Goal: Task Accomplishment & Management: Complete application form

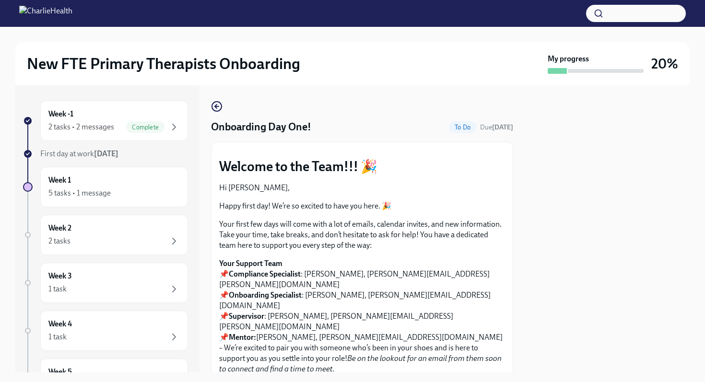
scroll to position [1330, 0]
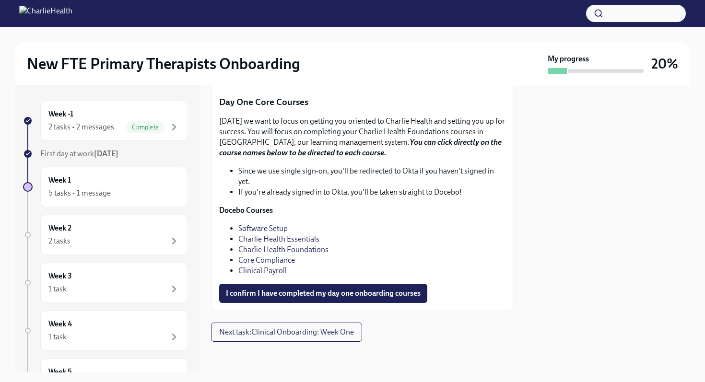
click at [270, 270] on link "Clinical Payroll" at bounding box center [262, 270] width 48 height 9
click at [273, 296] on span "I confirm I have completed my day one onboarding courses" at bounding box center [323, 294] width 195 height 10
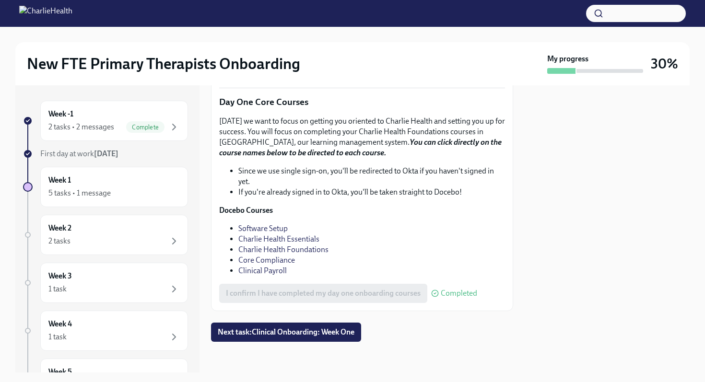
scroll to position [1334, 0]
click at [306, 335] on span "Next task : Clinical Onboarding: Week One" at bounding box center [286, 333] width 137 height 10
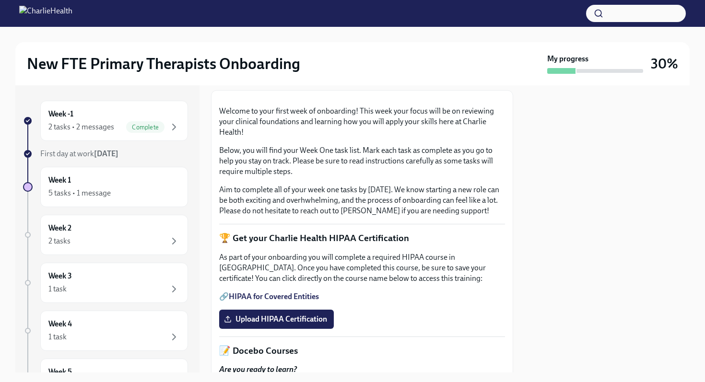
scroll to position [41, 0]
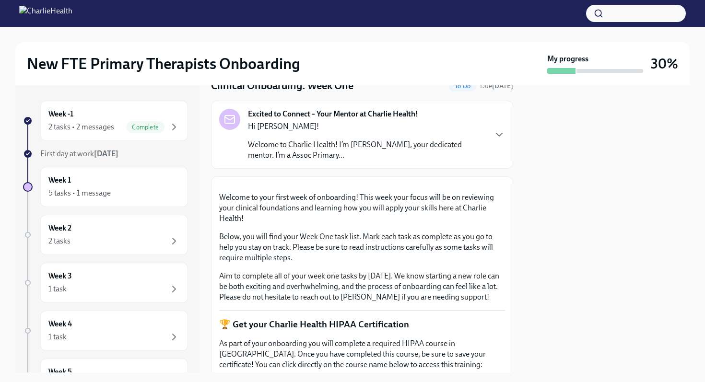
click at [479, 126] on p "Hi [PERSON_NAME]!" at bounding box center [367, 126] width 238 height 11
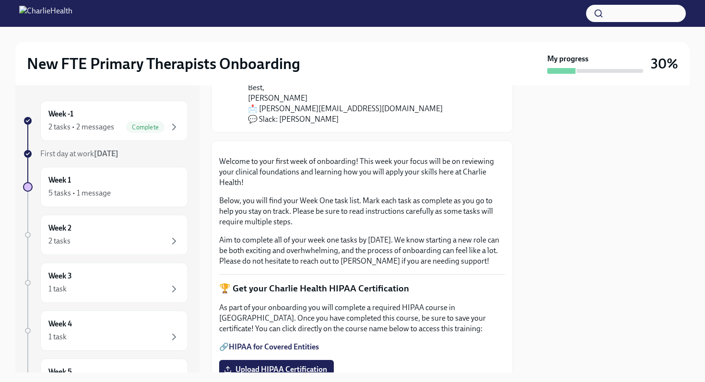
scroll to position [183, 0]
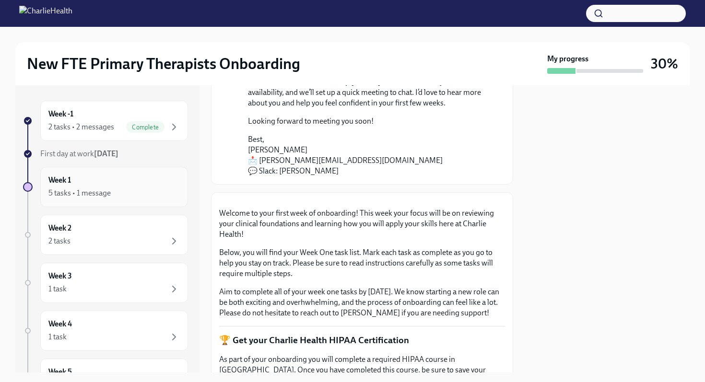
click at [145, 190] on div "5 tasks • 1 message" at bounding box center [113, 194] width 131 height 12
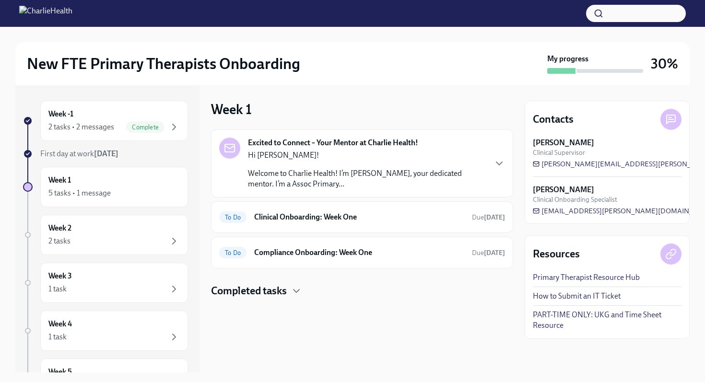
click at [421, 143] on div "Excited to Connect – Your Mentor at Charlie Health! Hi [PERSON_NAME]! Welcome t…" at bounding box center [367, 164] width 238 height 52
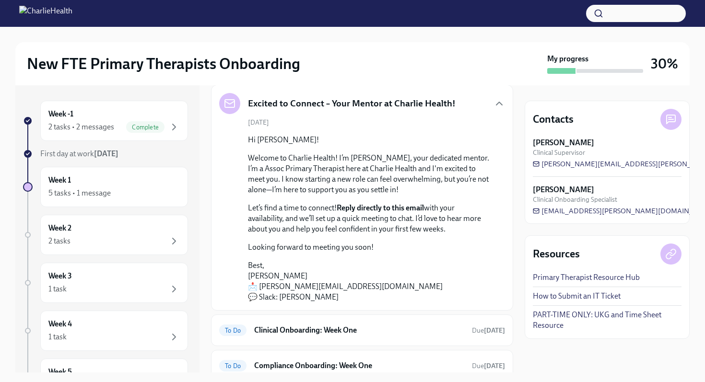
scroll to position [44, 0]
click at [500, 101] on icon "button" at bounding box center [500, 104] width 12 height 12
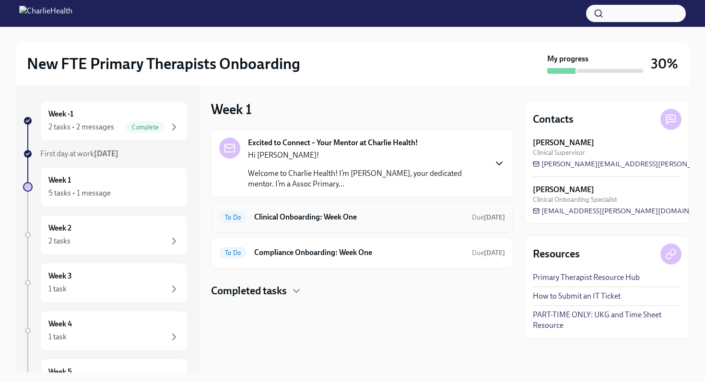
click at [460, 220] on div "To Do Clinical Onboarding: Week One Due [DATE]" at bounding box center [362, 217] width 286 height 15
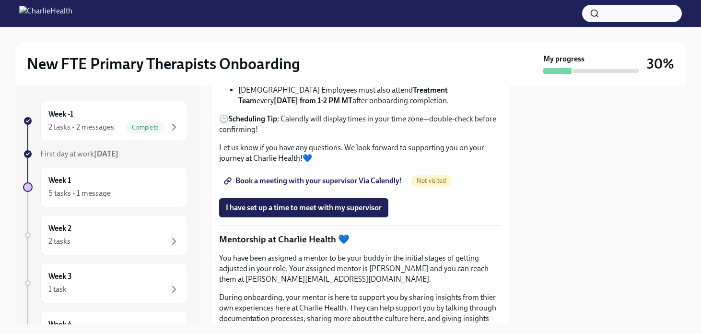
scroll to position [941, 0]
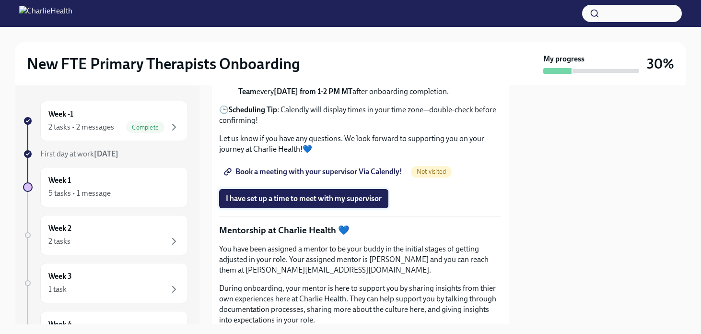
click at [331, 203] on span "I have set up a time to meet with my supervisor" at bounding box center [304, 199] width 156 height 10
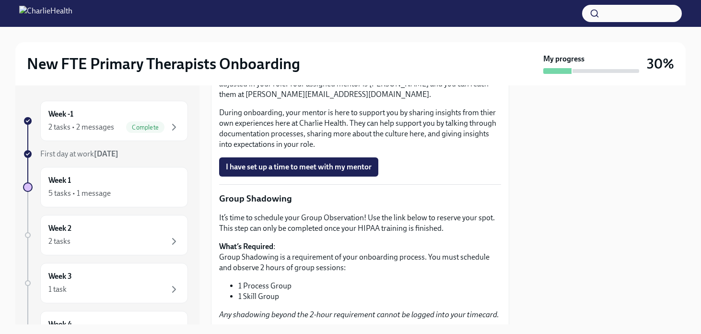
scroll to position [1117, 0]
click at [284, 171] on span "I have set up a time to meet with my mentor" at bounding box center [299, 167] width 146 height 10
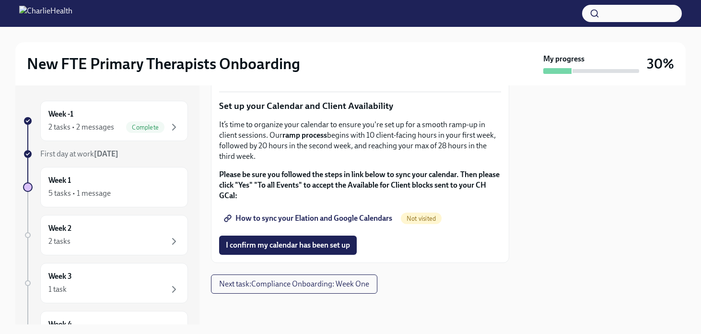
scroll to position [1630, 0]
click at [341, 285] on span "Next task : Compliance Onboarding: Week One" at bounding box center [294, 284] width 150 height 10
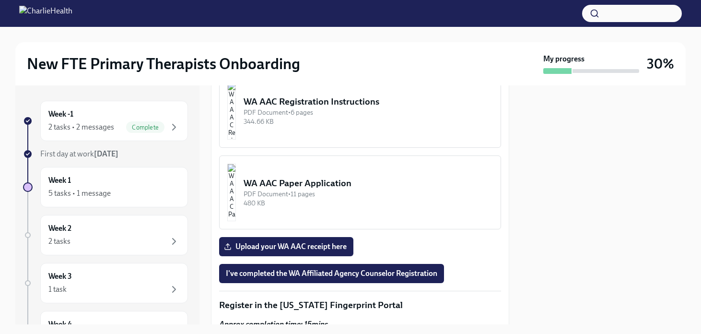
scroll to position [1002, 0]
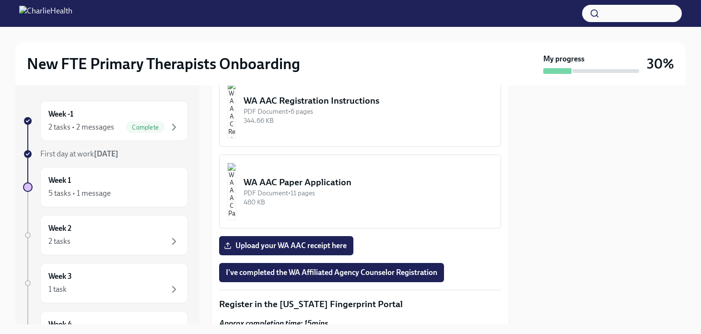
drag, startPoint x: 287, startPoint y: 194, endPoint x: 404, endPoint y: 195, distance: 117.5
click at [404, 26] on p "Please reach out to [EMAIL_ADDRESS][PERSON_NAME][DOMAIN_NAME]} or [EMAIL_ADDRES…" at bounding box center [360, 10] width 282 height 32
copy p "[EMAIL_ADDRESS][PERSON_NAME][DOMAIN_NAME]"
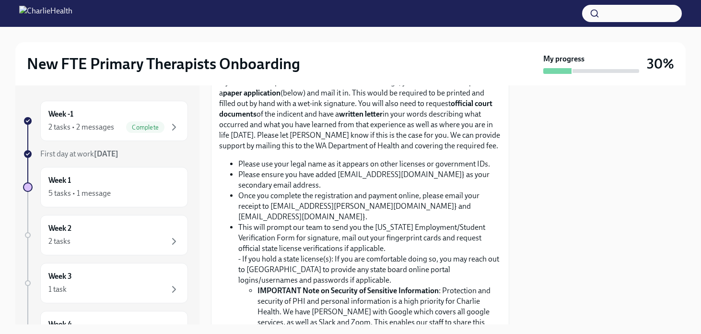
scroll to position [650, 0]
drag, startPoint x: 437, startPoint y: 159, endPoint x: 213, endPoint y: 160, distance: 224.5
click at [213, 160] on div "Below you will find a list of your complaince tasks to complete this week! Plea…" at bounding box center [360, 216] width 298 height 1296
copy p "[US_STATE] Agency Affiliated Counselor Registration"
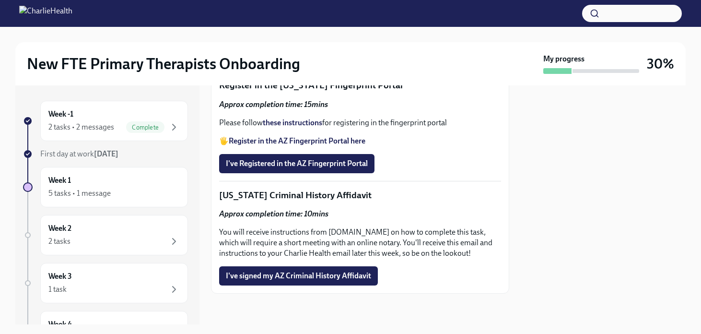
scroll to position [1404, 0]
click at [312, 281] on span "I've signed my AZ Criminal History Affidavit" at bounding box center [298, 276] width 145 height 10
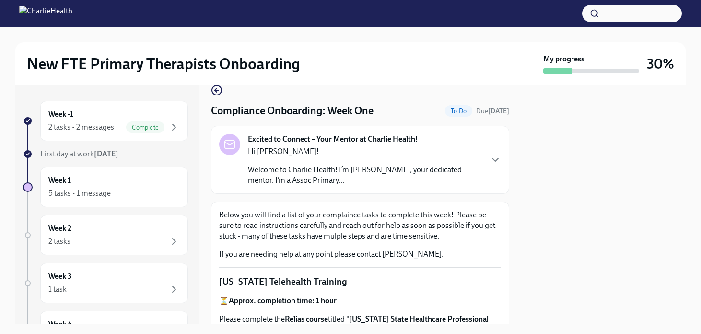
scroll to position [0, 0]
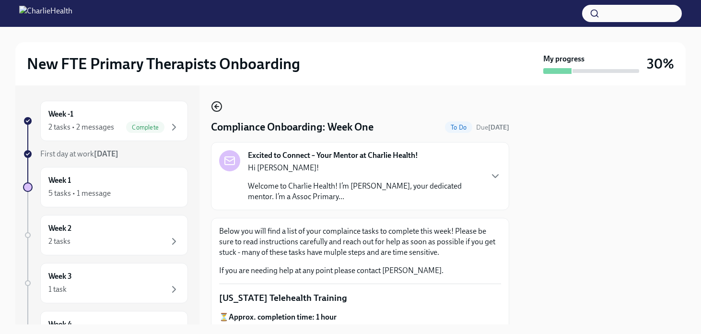
click at [217, 106] on icon "button" at bounding box center [217, 106] width 4 height 0
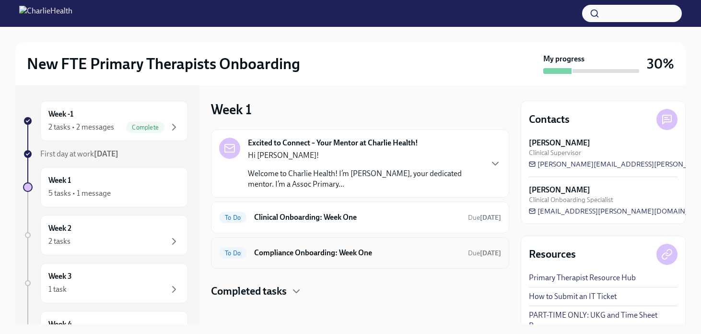
scroll to position [5, 0]
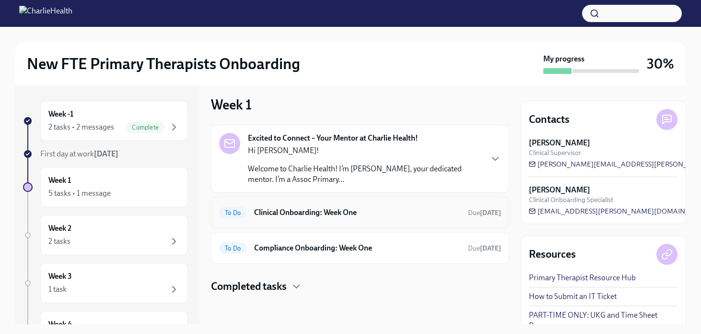
click at [391, 215] on h6 "Clinical Onboarding: Week One" at bounding box center [357, 212] width 206 height 11
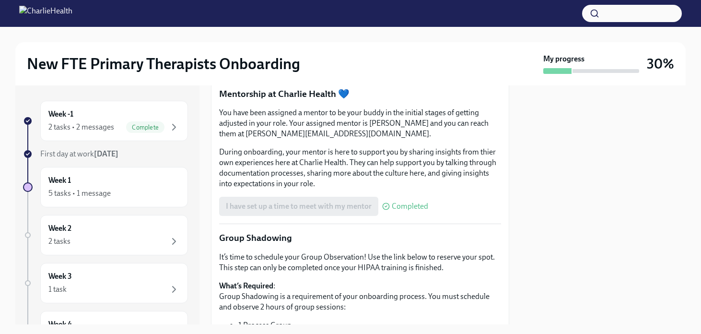
scroll to position [1091, 0]
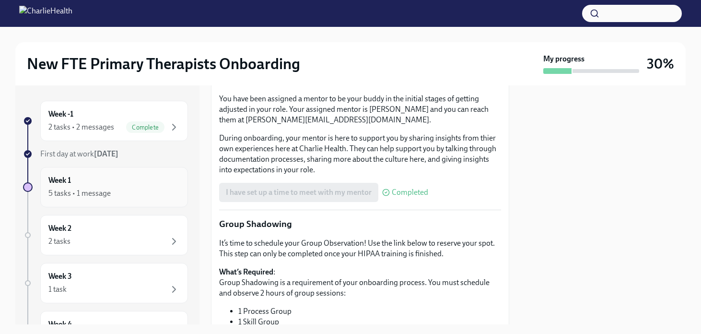
click at [80, 179] on div "Week 1 5 tasks • 1 message" at bounding box center [113, 187] width 131 height 24
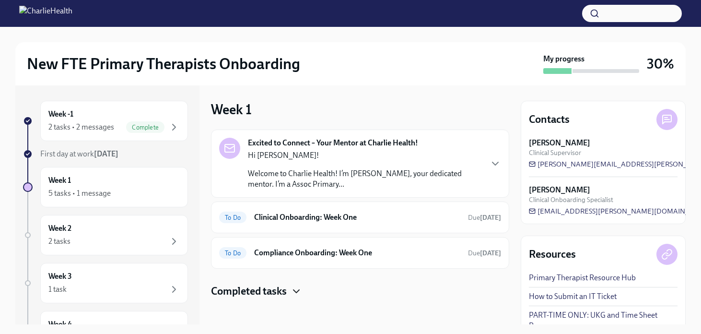
scroll to position [5, 0]
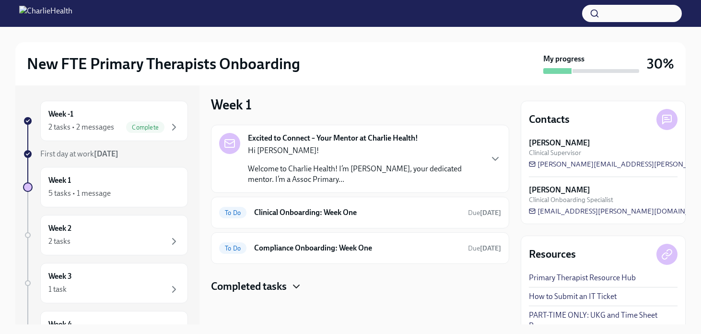
click at [296, 287] on icon "button" at bounding box center [297, 287] width 12 height 12
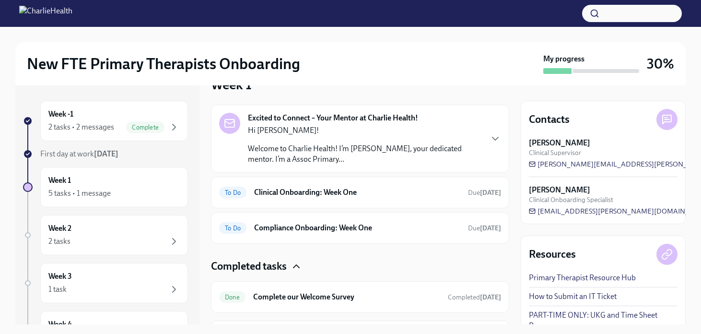
scroll to position [0, 0]
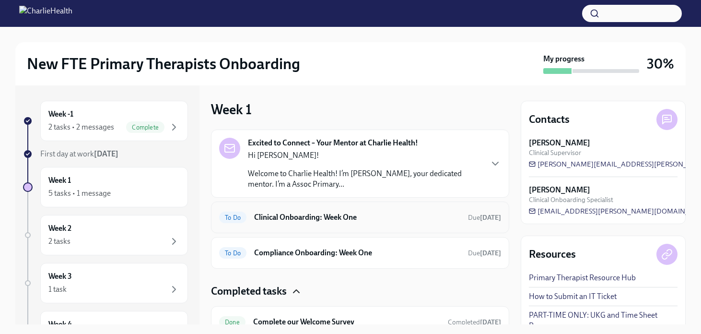
click at [318, 216] on h6 "Clinical Onboarding: Week One" at bounding box center [357, 217] width 206 height 11
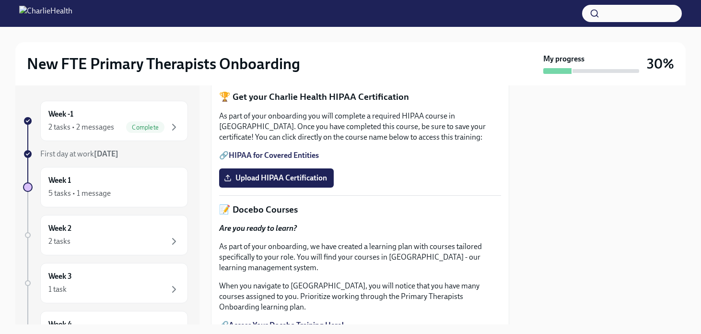
scroll to position [270, 0]
click at [288, 159] on link "HIPAA for Covered Entities" at bounding box center [274, 154] width 90 height 9
